Goal: Task Accomplishment & Management: Manage account settings

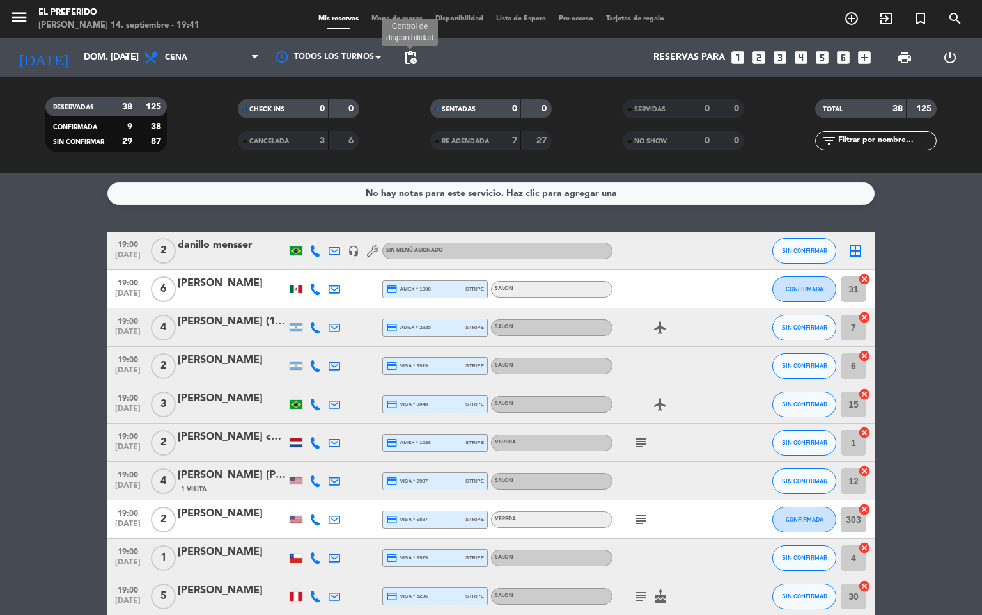
click at [417, 56] on span "pending_actions" at bounding box center [410, 57] width 15 height 15
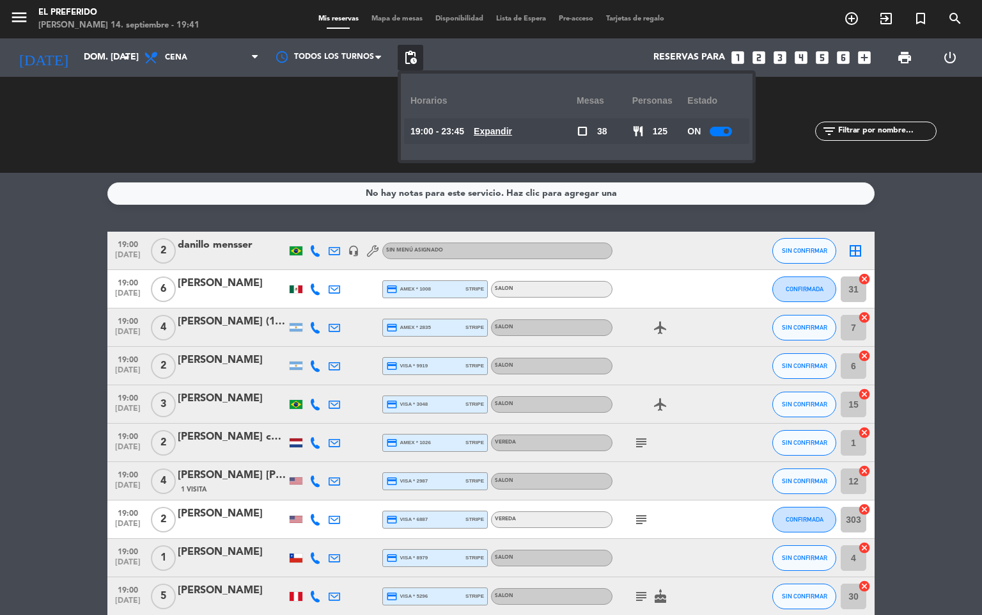
click at [512, 132] on u "Expandir" at bounding box center [493, 131] width 38 height 10
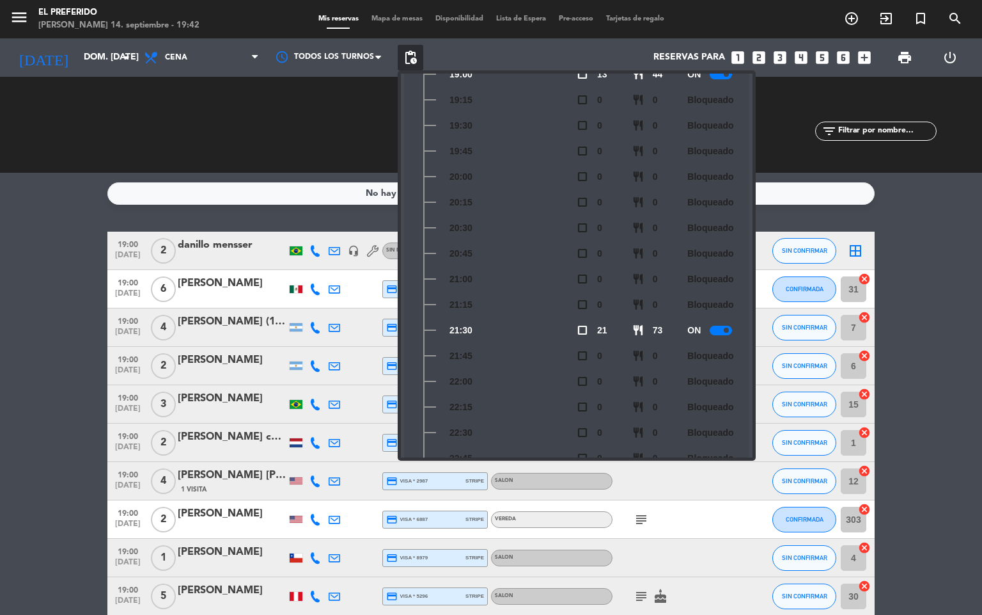
scroll to position [192, 0]
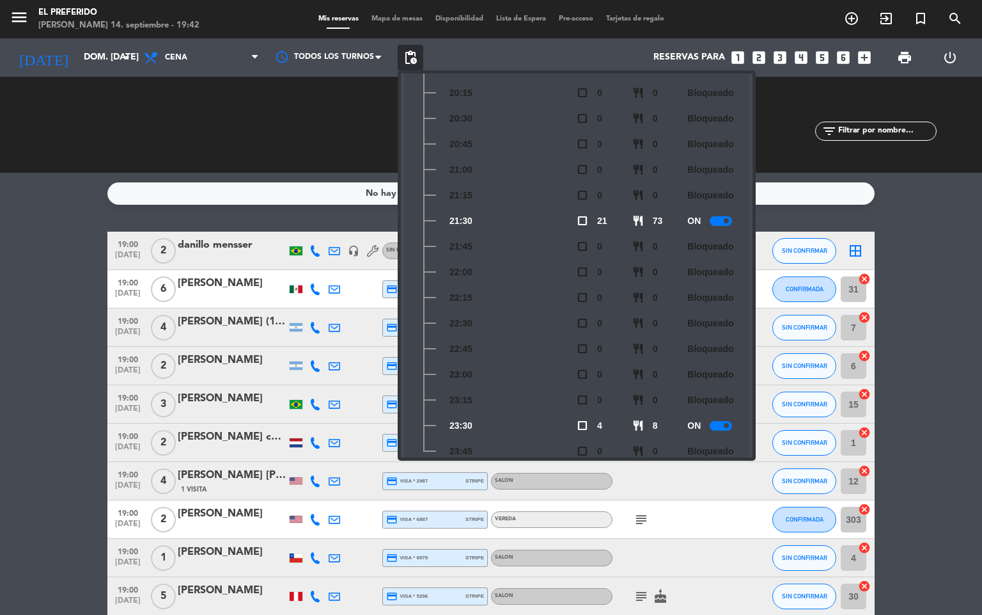
click at [725, 219] on span at bounding box center [726, 220] width 5 height 5
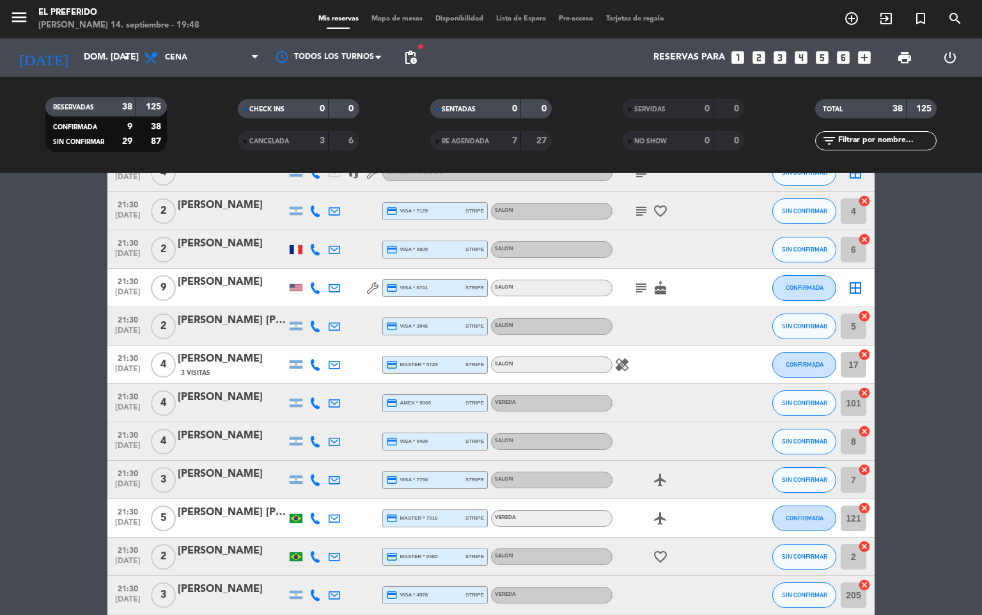
scroll to position [480, 0]
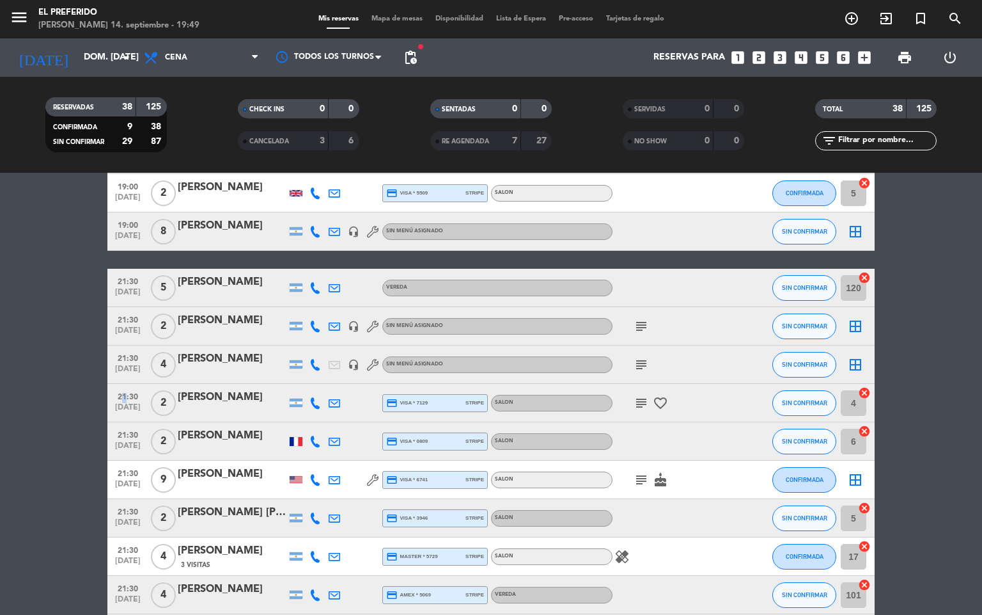
click at [120, 388] on span "21:30" at bounding box center [128, 395] width 32 height 15
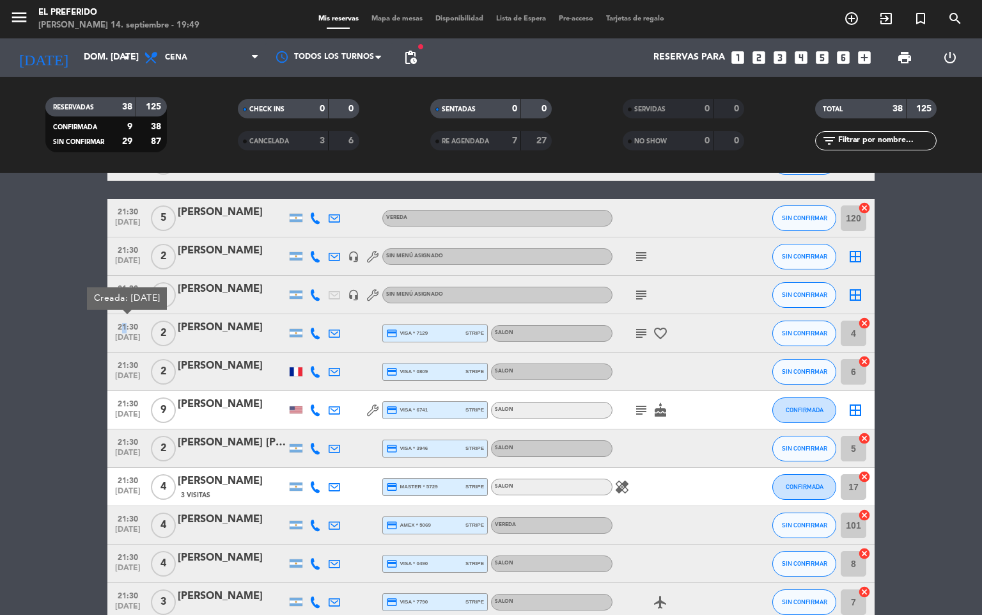
scroll to position [576, 0]
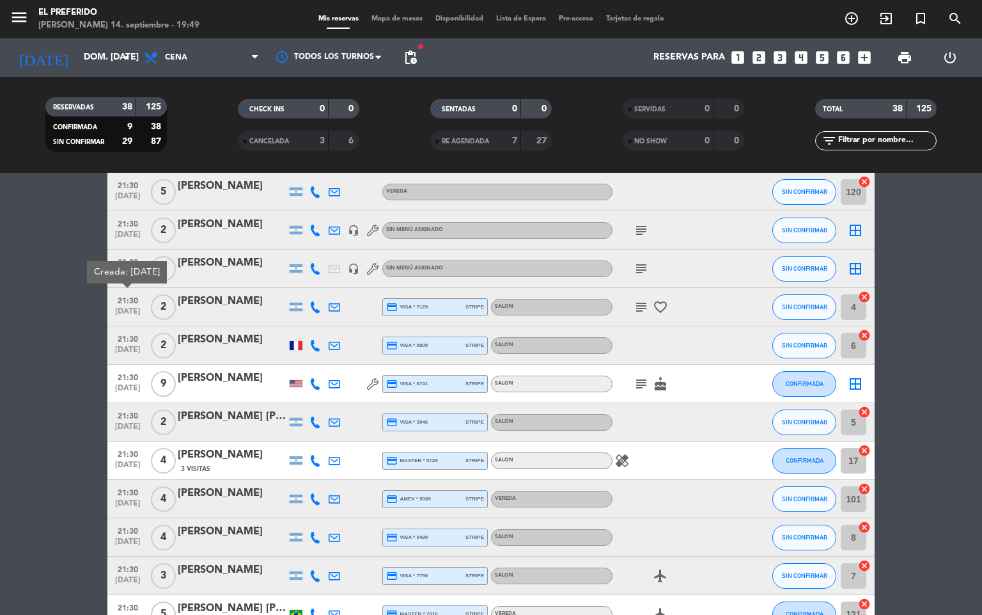
click at [125, 342] on span "21:30" at bounding box center [128, 338] width 32 height 15
click at [129, 424] on span "[DATE]" at bounding box center [128, 429] width 32 height 15
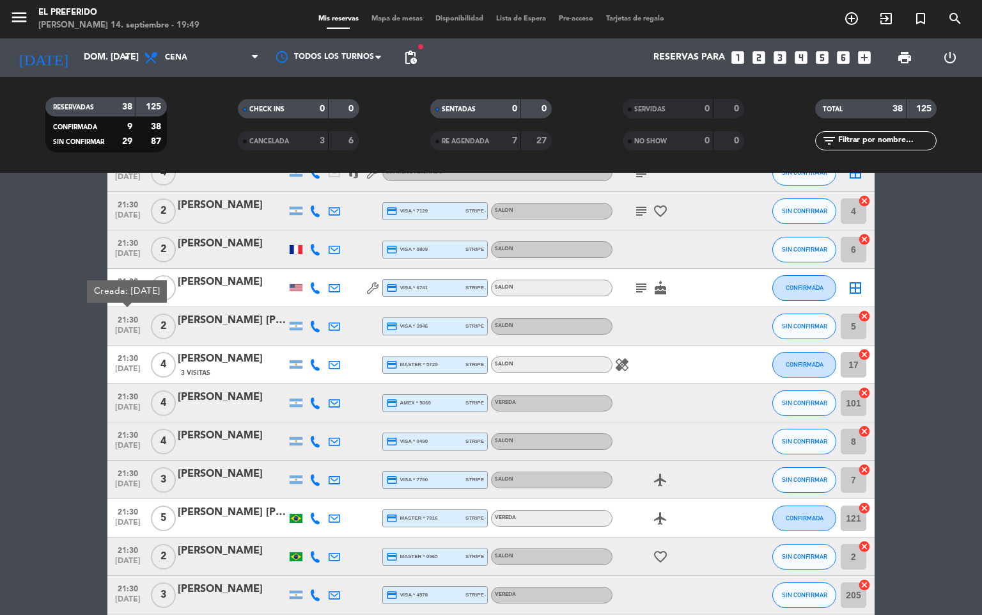
click at [233, 325] on div "[PERSON_NAME] [PERSON_NAME]" at bounding box center [232, 320] width 109 height 17
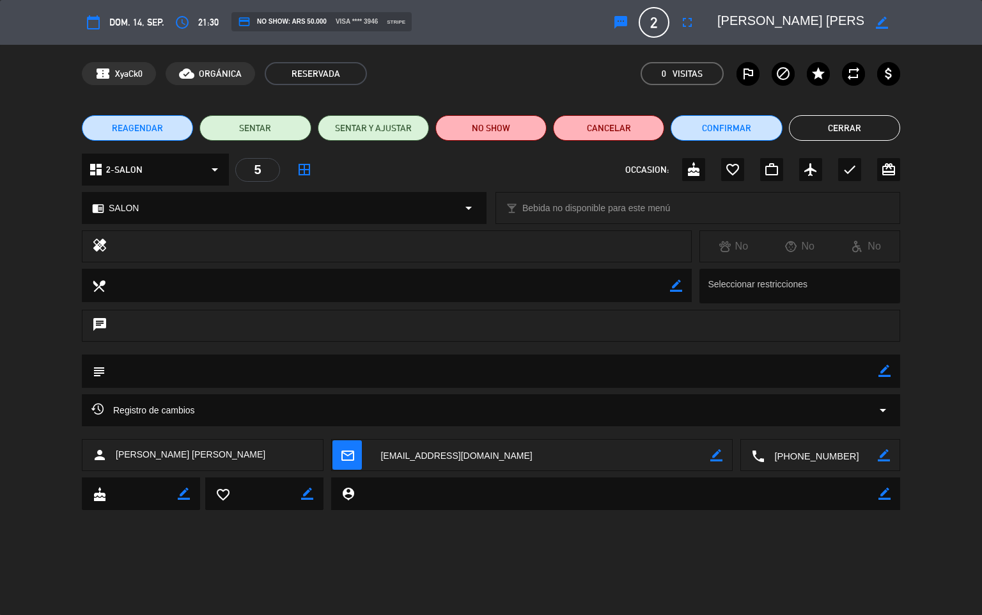
click at [875, 127] on button "Cerrar" at bounding box center [844, 128] width 111 height 26
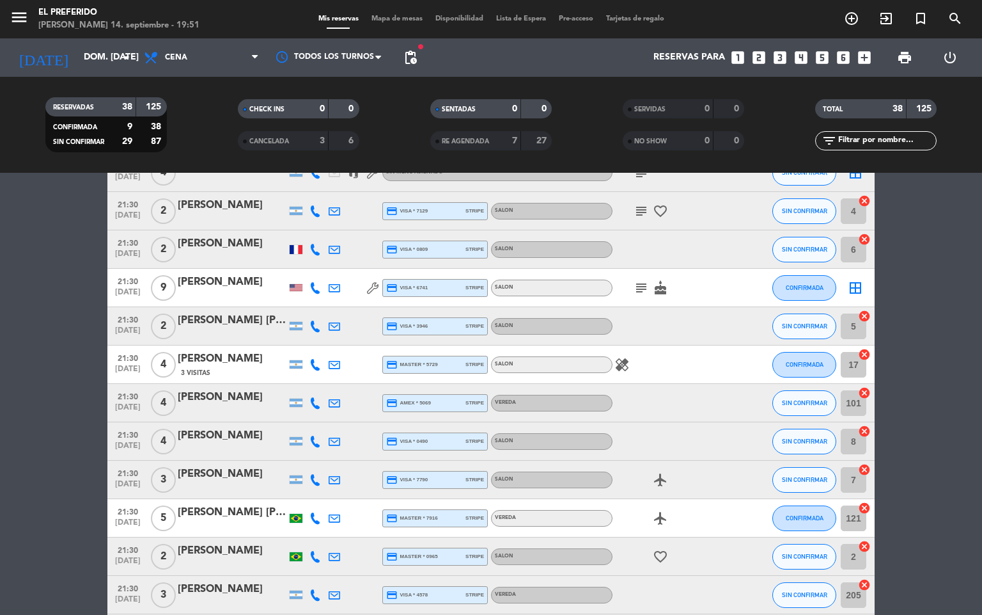
click at [135, 367] on span "[DATE]" at bounding box center [128, 372] width 32 height 15
click at [125, 397] on span "21:30" at bounding box center [128, 395] width 32 height 15
click at [115, 442] on span "[DATE]" at bounding box center [128, 448] width 32 height 15
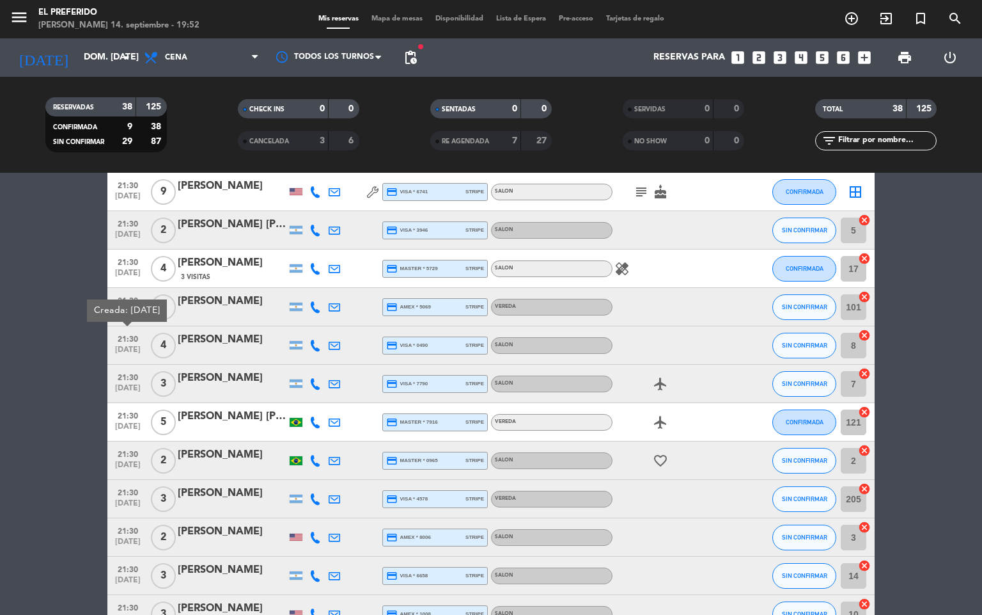
scroll to position [863, 0]
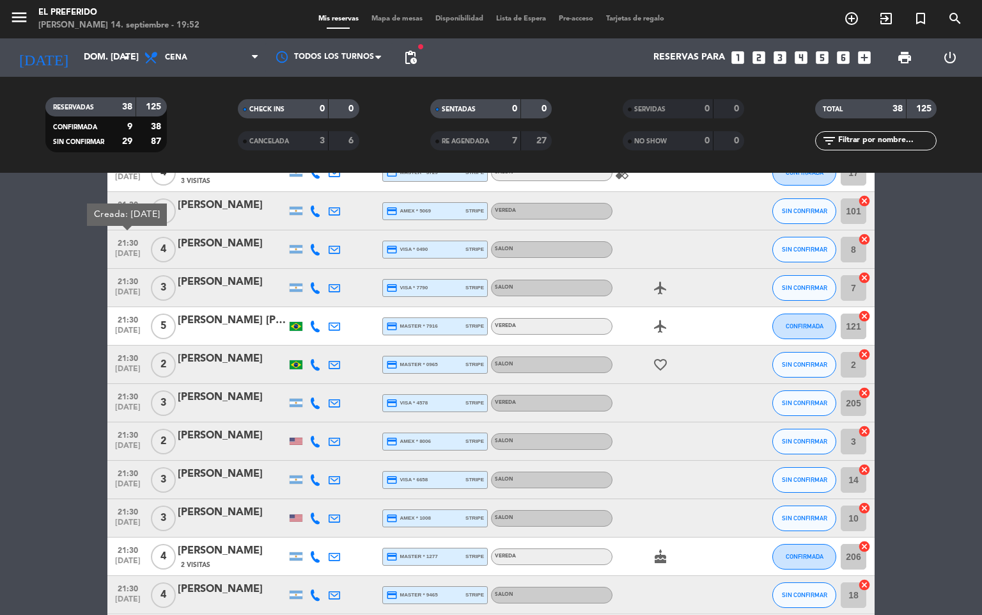
click at [120, 288] on span "[DATE]" at bounding box center [128, 295] width 32 height 15
click at [127, 330] on span "[DATE]" at bounding box center [128, 333] width 32 height 15
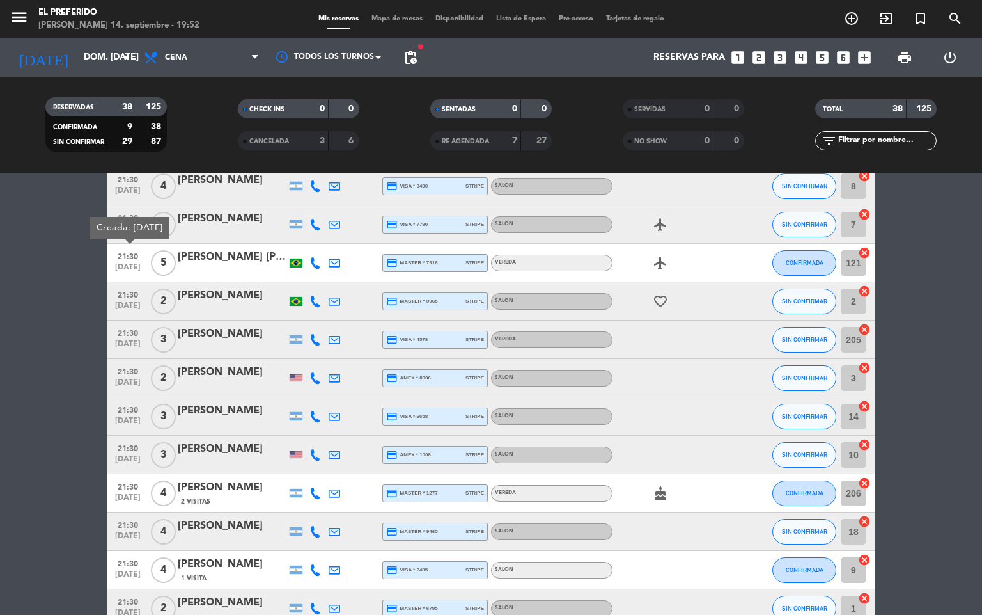
scroll to position [959, 0]
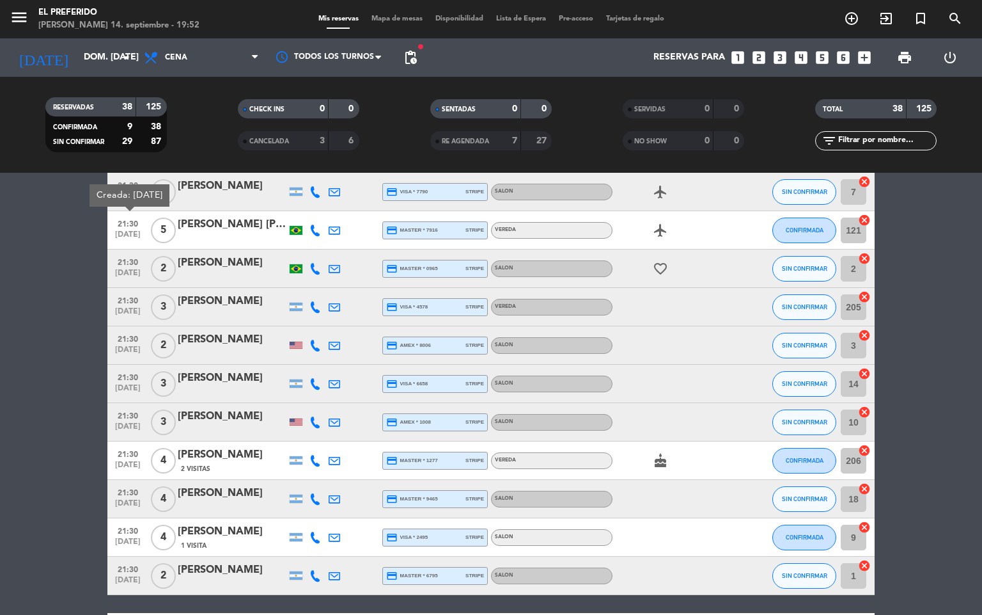
click at [127, 279] on span "[DATE]" at bounding box center [128, 276] width 32 height 15
click at [138, 311] on span "[DATE]" at bounding box center [128, 314] width 32 height 15
click at [123, 388] on span "[DATE]" at bounding box center [128, 391] width 32 height 15
click at [112, 417] on span "21:30" at bounding box center [128, 414] width 32 height 15
click at [116, 338] on span "21:30" at bounding box center [128, 338] width 32 height 15
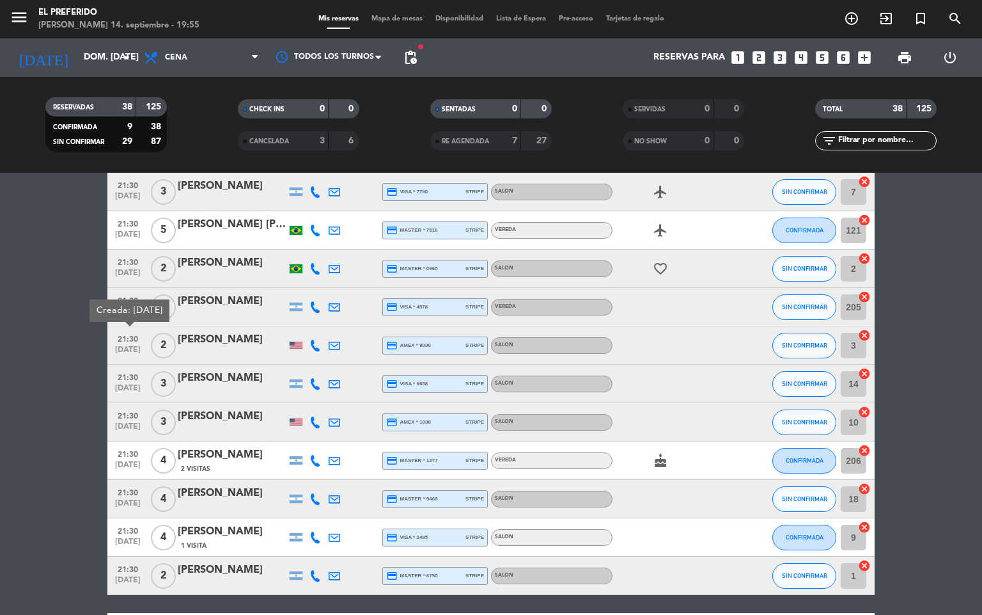
click at [136, 389] on span "[DATE]" at bounding box center [128, 391] width 32 height 15
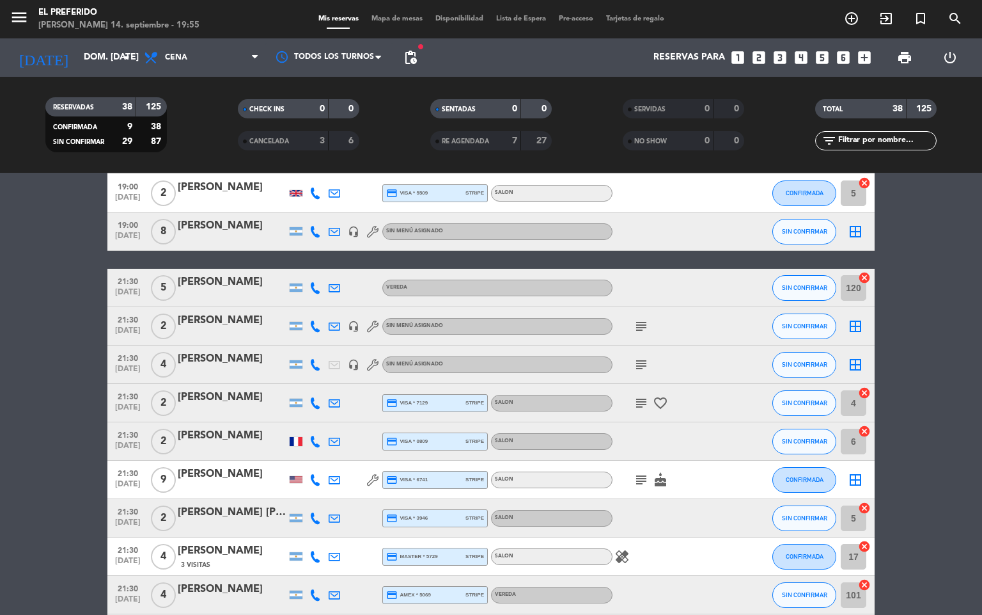
scroll to position [576, 0]
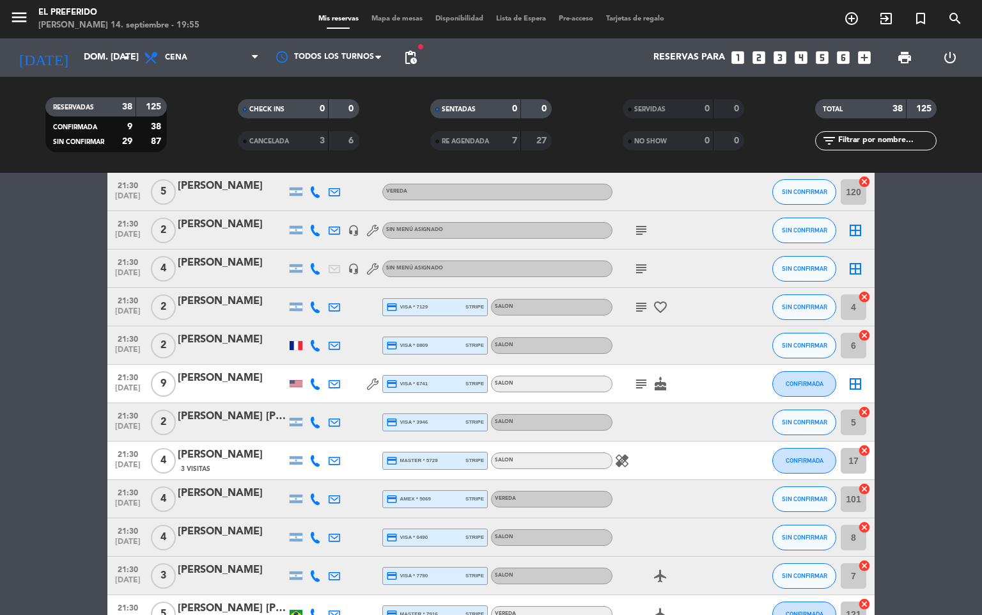
click at [617, 453] on icon "healing" at bounding box center [622, 460] width 15 height 15
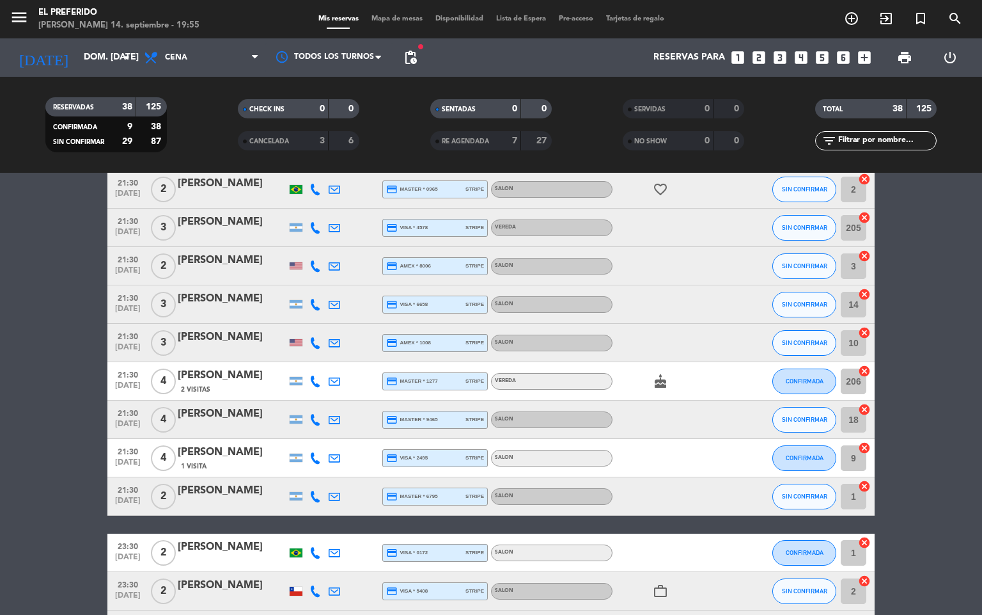
scroll to position [1151, 0]
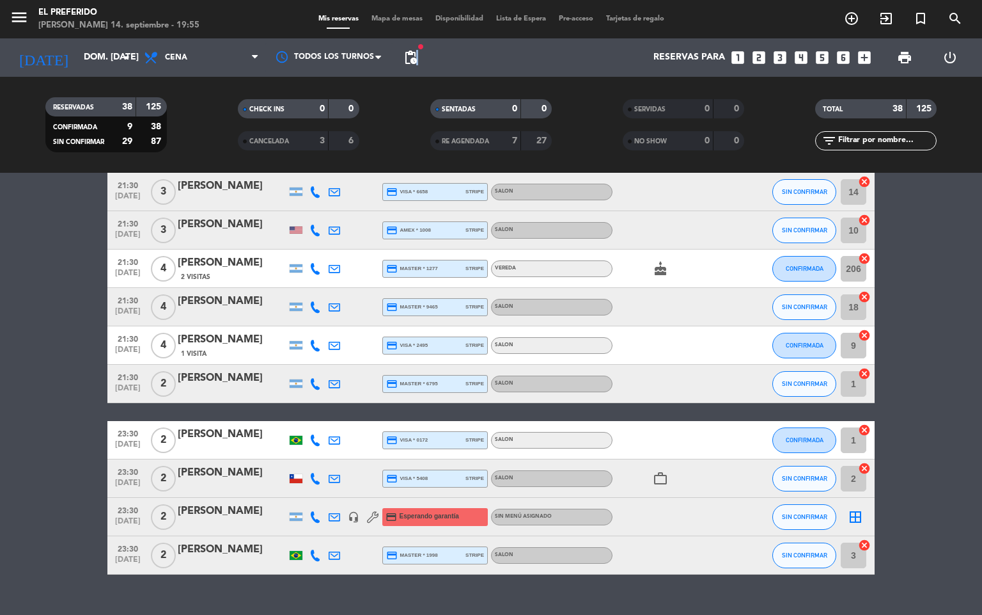
click at [415, 62] on span "pending_actions" at bounding box center [411, 58] width 26 height 26
click at [407, 63] on span "pending_actions" at bounding box center [410, 57] width 15 height 15
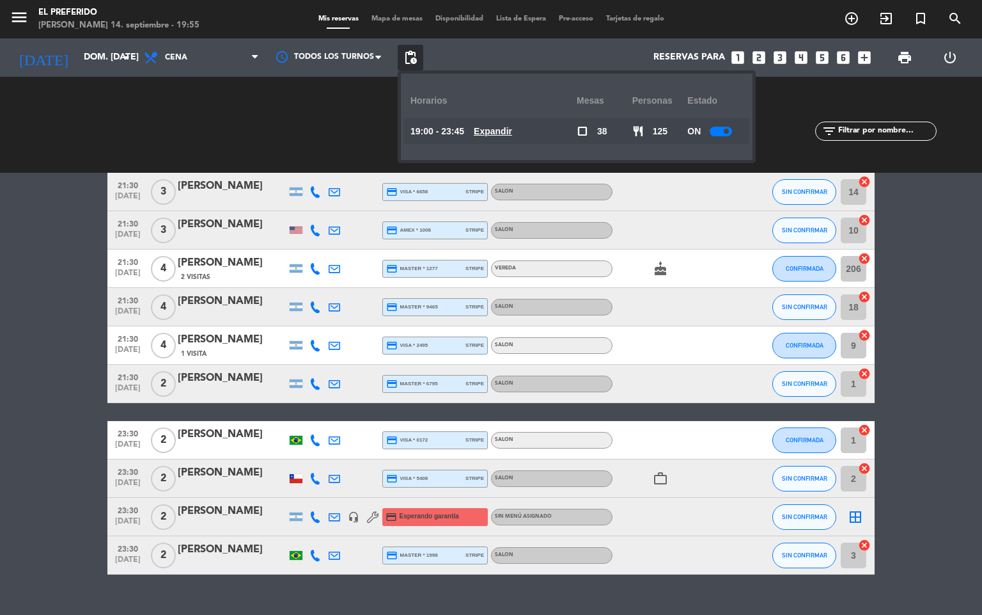
click at [512, 127] on u "Expandir" at bounding box center [493, 131] width 38 height 10
